Goal: Task Accomplishment & Management: Manage account settings

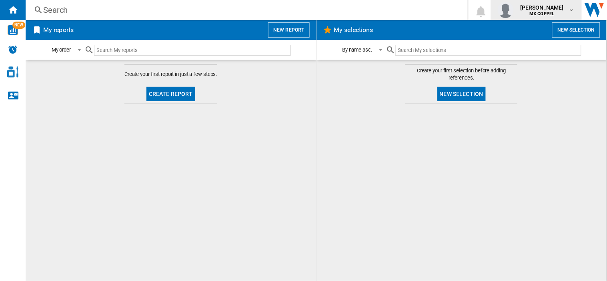
click at [546, 10] on span "[PERSON_NAME]" at bounding box center [542, 8] width 44 height 8
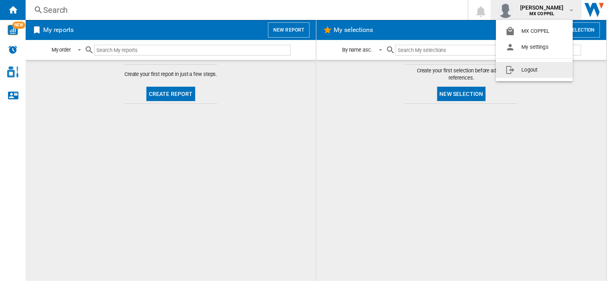
click at [528, 76] on button "Logout" at bounding box center [534, 70] width 77 height 16
